Goal: Information Seeking & Learning: Learn about a topic

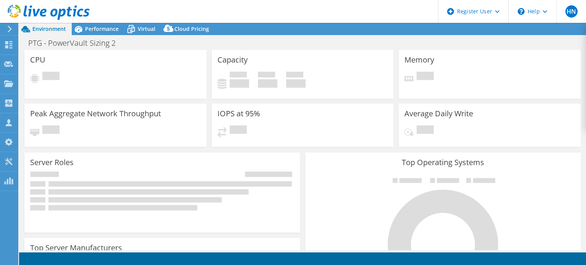
select select "USD"
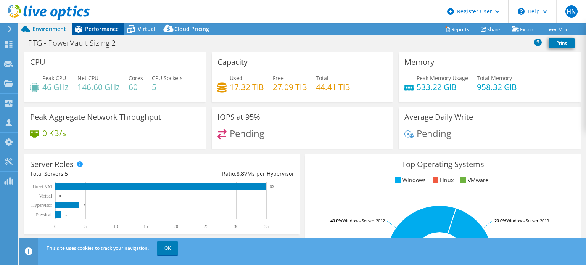
click at [108, 32] on span "Performance" at bounding box center [102, 28] width 34 height 7
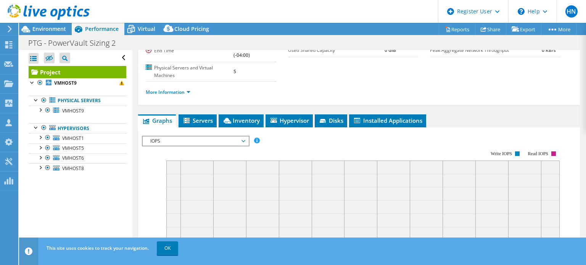
scroll to position [96, 0]
click at [182, 137] on span "IOPS" at bounding box center [196, 141] width 98 height 9
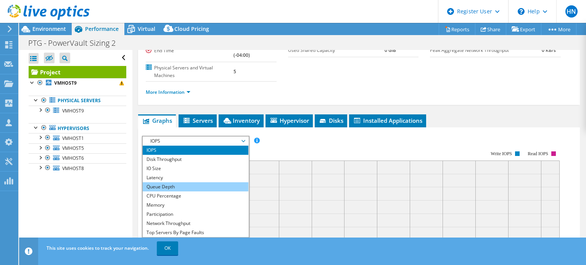
scroll to position [27, 0]
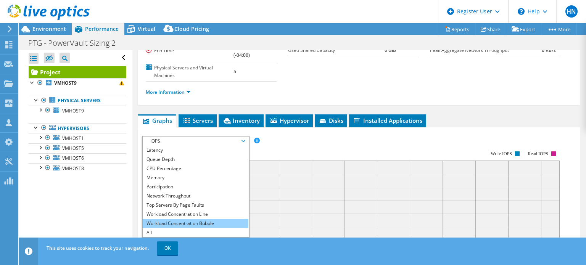
click at [210, 224] on li "Workload Concentration Bubble" at bounding box center [196, 223] width 106 height 9
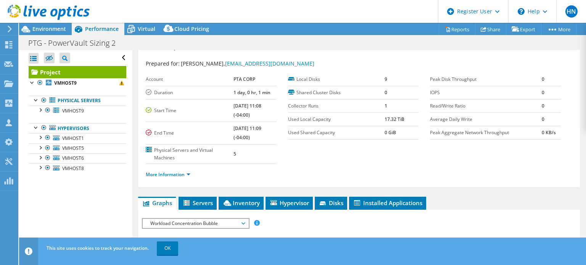
scroll to position [13, 0]
click at [165, 175] on link "More Information" at bounding box center [168, 175] width 45 height 6
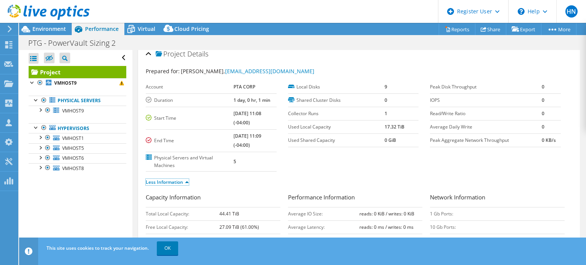
scroll to position [5, 0]
click at [179, 182] on link "Less Information" at bounding box center [167, 182] width 43 height 6
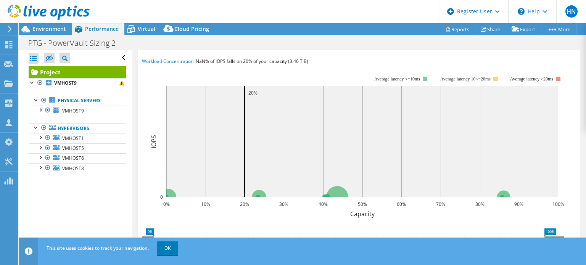
scroll to position [192, 0]
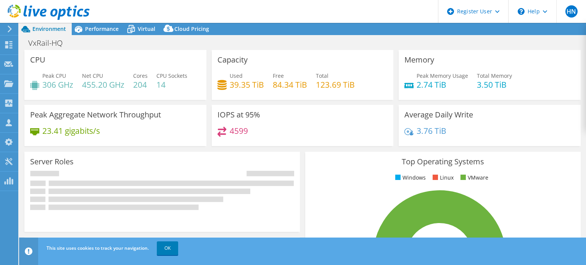
select select "USD"
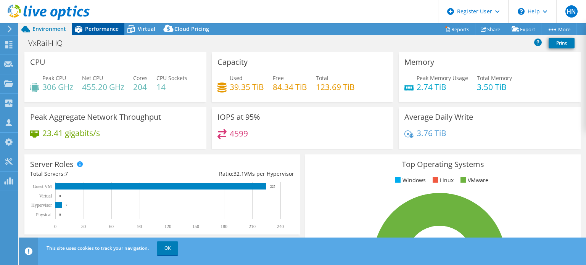
click at [110, 31] on span "Performance" at bounding box center [102, 28] width 34 height 7
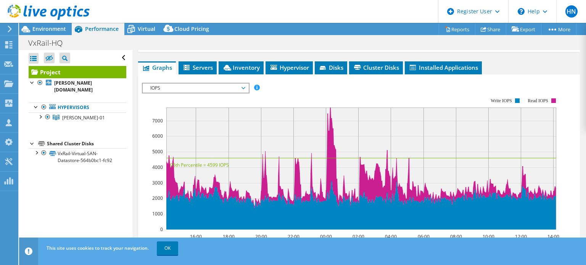
scroll to position [149, 0]
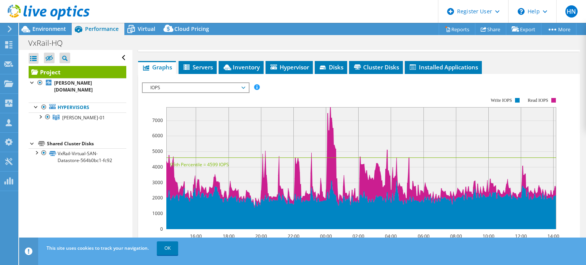
click at [205, 87] on span "IOPS" at bounding box center [196, 87] width 98 height 9
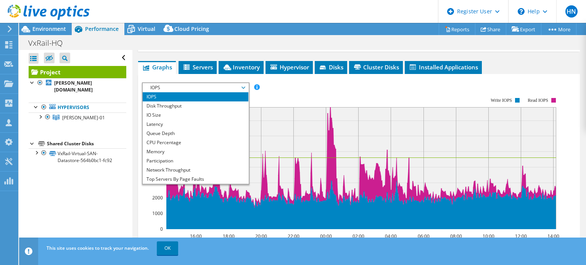
click at [289, 90] on rect at bounding box center [351, 163] width 418 height 153
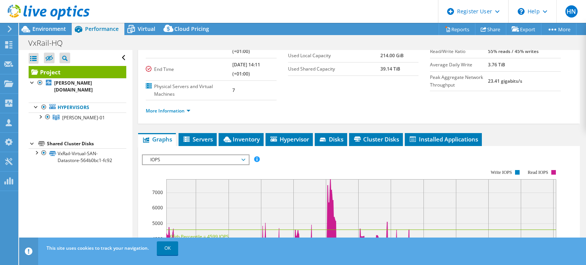
scroll to position [0, 0]
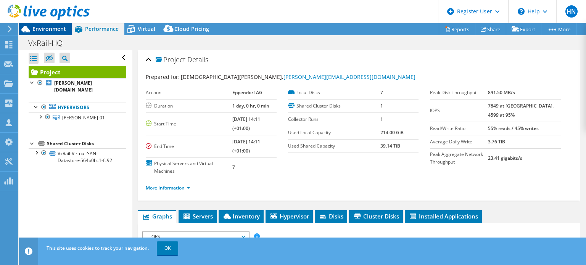
click at [50, 31] on span "Environment" at bounding box center [49, 28] width 34 height 7
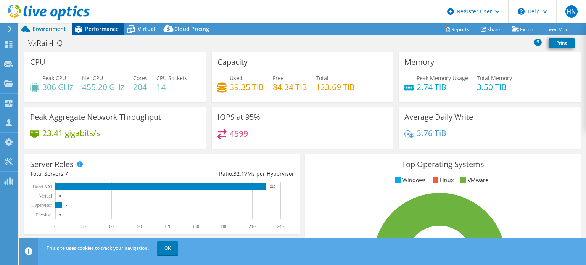
click at [87, 30] on span "Performance" at bounding box center [102, 28] width 34 height 7
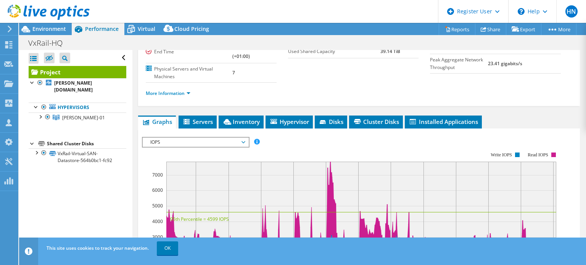
scroll to position [177, 0]
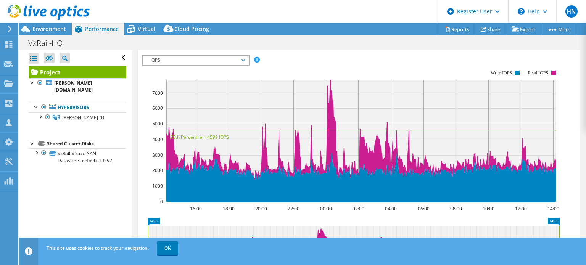
click at [189, 58] on span "IOPS" at bounding box center [196, 60] width 98 height 9
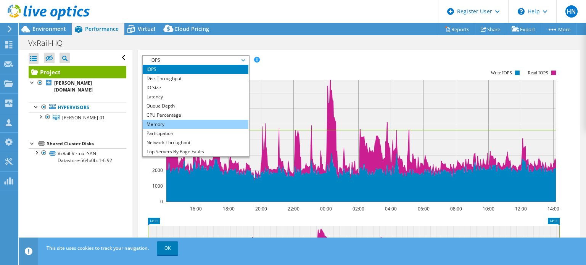
scroll to position [27, 0]
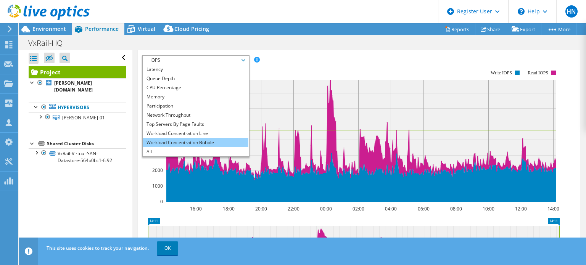
click at [202, 143] on li "Workload Concentration Bubble" at bounding box center [196, 142] width 106 height 9
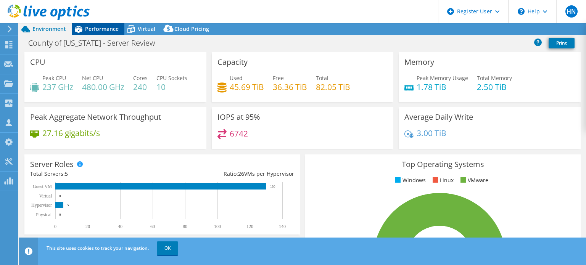
drag, startPoint x: 0, startPoint y: 0, endPoint x: 105, endPoint y: 28, distance: 109.1
click at [105, 28] on span "Performance" at bounding box center [102, 28] width 34 height 7
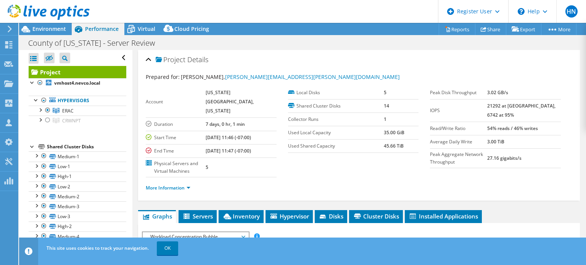
drag, startPoint x: 499, startPoint y: 105, endPoint x: 539, endPoint y: 110, distance: 40.0
click at [539, 110] on tr "IOPS 21292 at Peak, 6742 at 95%" at bounding box center [495, 110] width 131 height 23
click at [531, 113] on td "21292 at Peak, 6742 at 95%" at bounding box center [524, 110] width 74 height 23
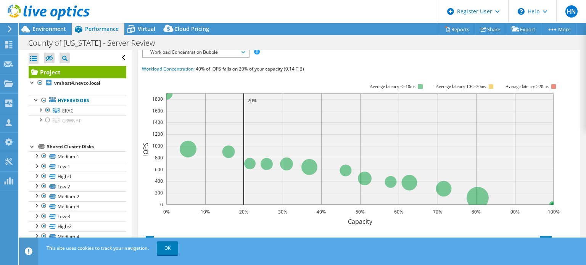
scroll to position [184, 0]
click at [495, 54] on div "IOPS Disk Throughput IO Size Latency Queue Depth CPU Percentage Memory Page Fau…" at bounding box center [359, 187] width 434 height 286
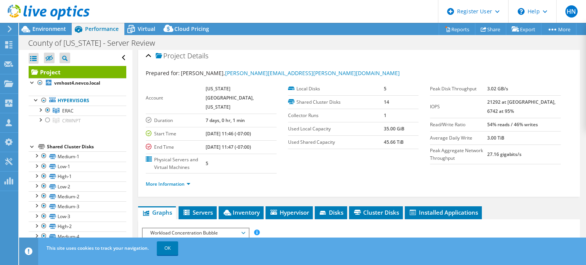
scroll to position [0, 0]
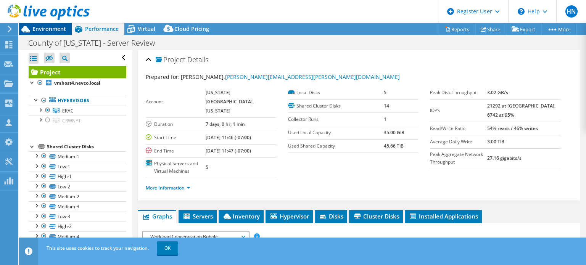
click at [61, 32] on span "Environment" at bounding box center [49, 28] width 34 height 7
